Goal: Task Accomplishment & Management: Manage account settings

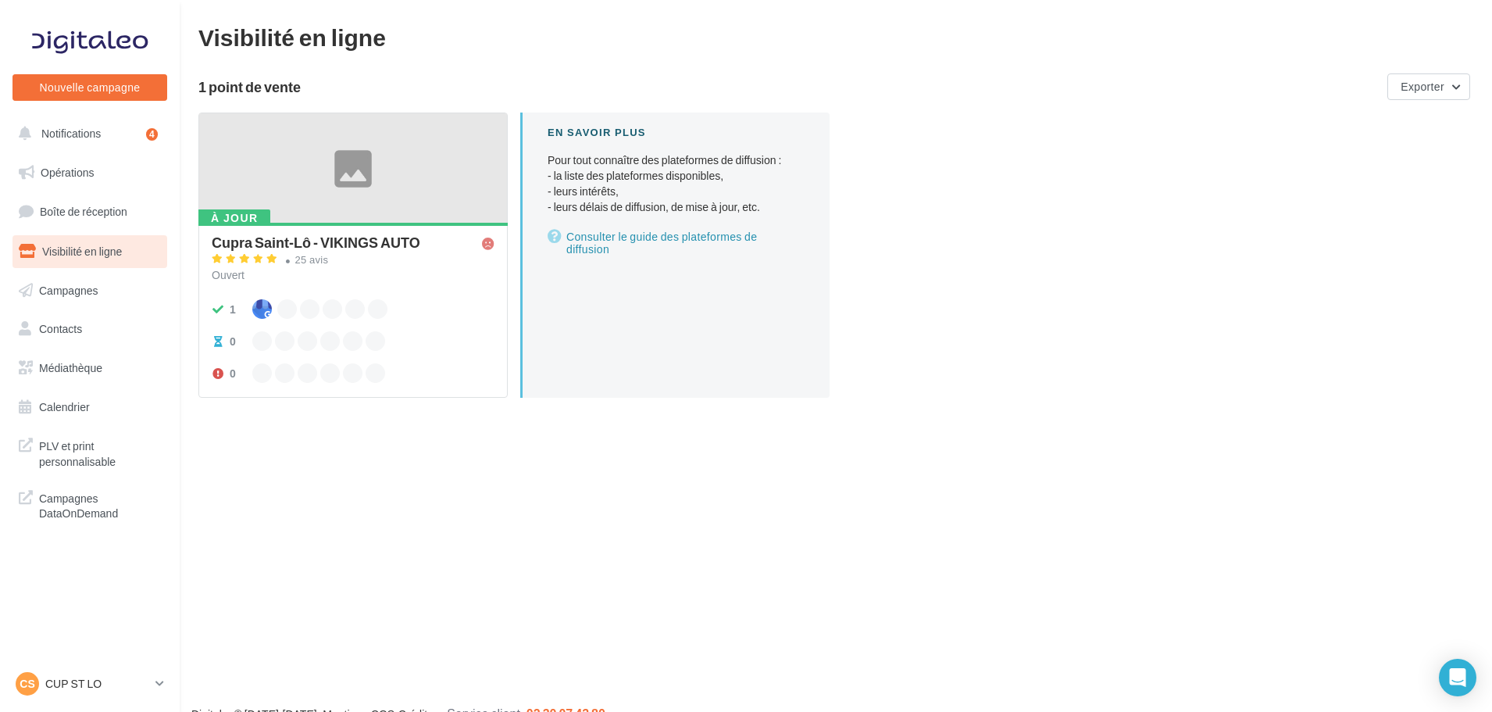
click at [101, 234] on ul "Opérations Boîte de réception Visibilité en ligne Campagnes Contacts Mes cibles…" at bounding box center [89, 290] width 167 height 280
click at [104, 216] on span "Boîte de réception" at bounding box center [83, 211] width 87 height 13
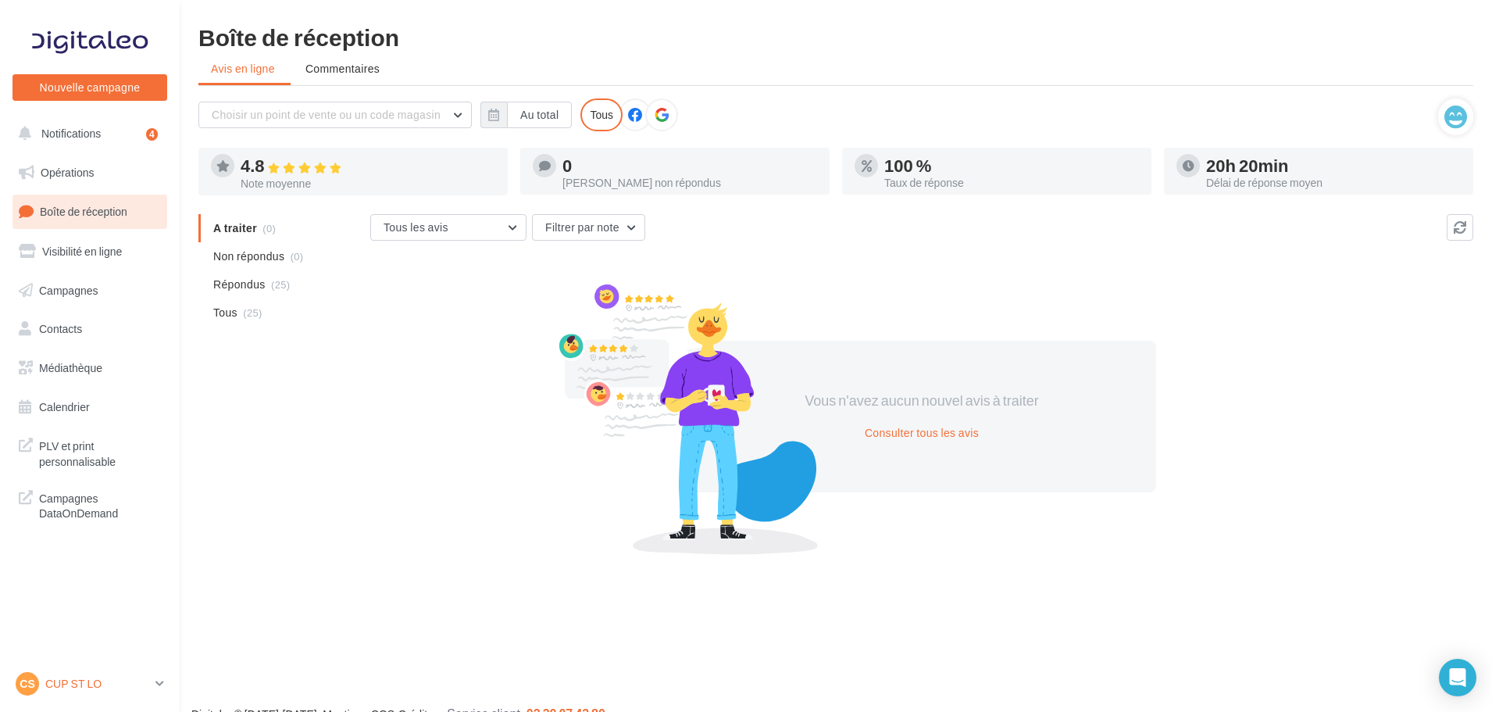
click at [92, 694] on div "CS CUP ST LO cupra-saintlo" at bounding box center [83, 683] width 134 height 23
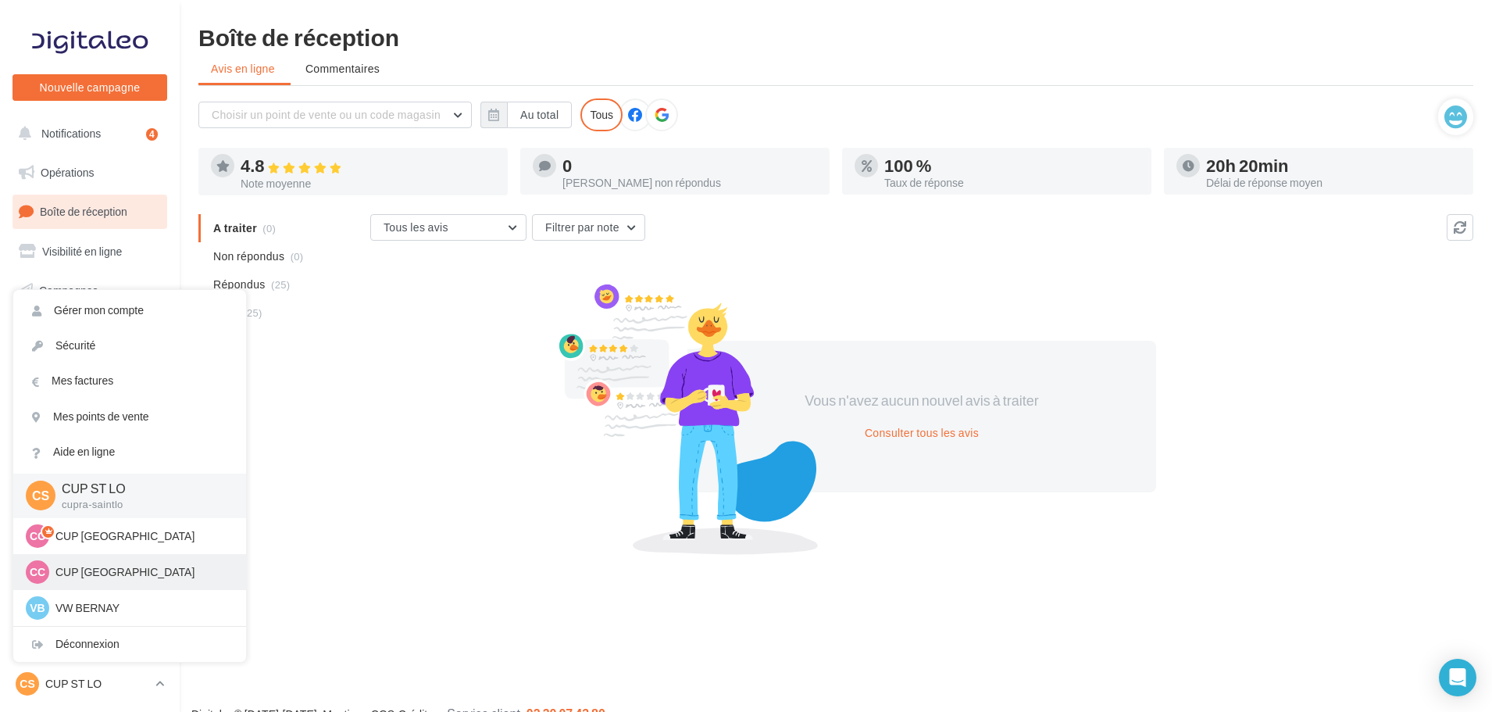
click at [102, 566] on p "CUP [GEOGRAPHIC_DATA]" at bounding box center [141, 572] width 172 height 16
